Goal: Task Accomplishment & Management: Use online tool/utility

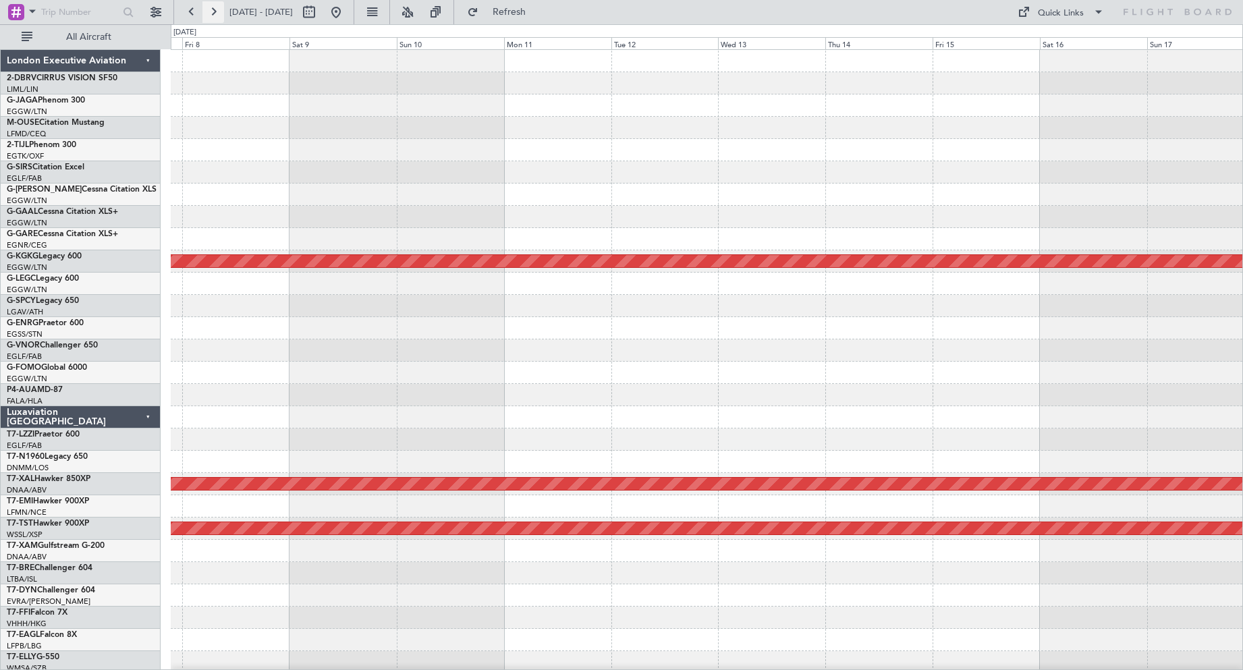
click at [208, 11] on button at bounding box center [213, 12] width 22 height 22
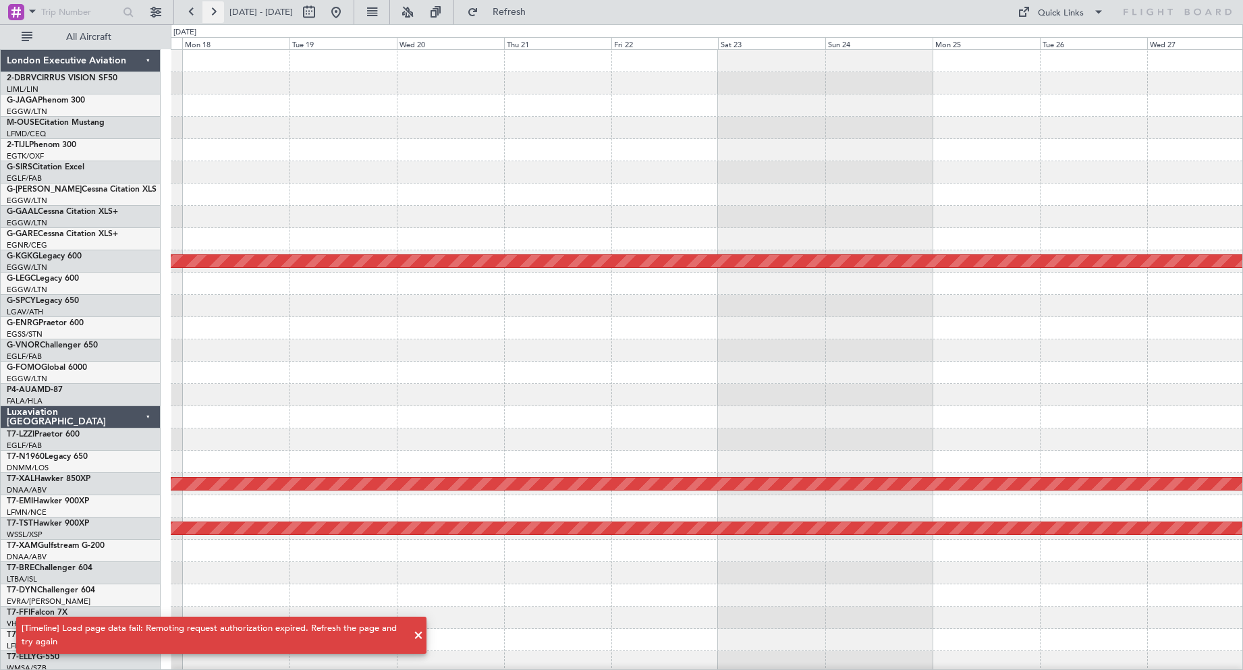
click at [208, 11] on button at bounding box center [213, 12] width 22 height 22
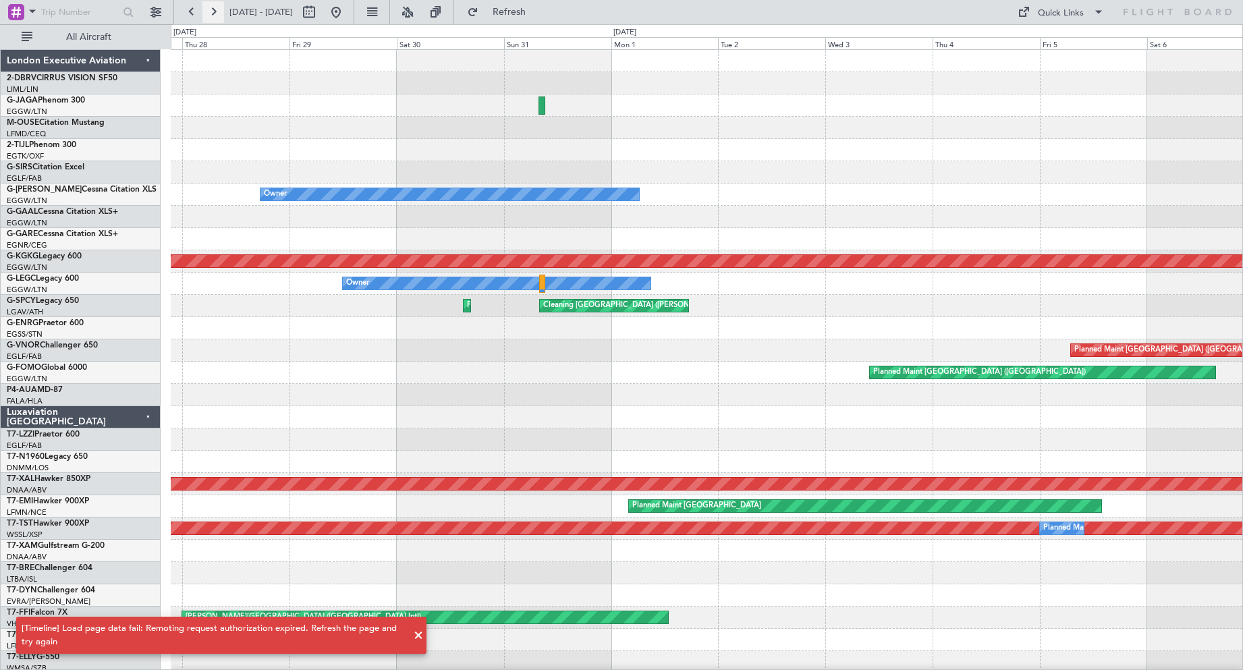
click at [208, 11] on button at bounding box center [213, 12] width 22 height 22
